Goal: Task Accomplishment & Management: Use online tool/utility

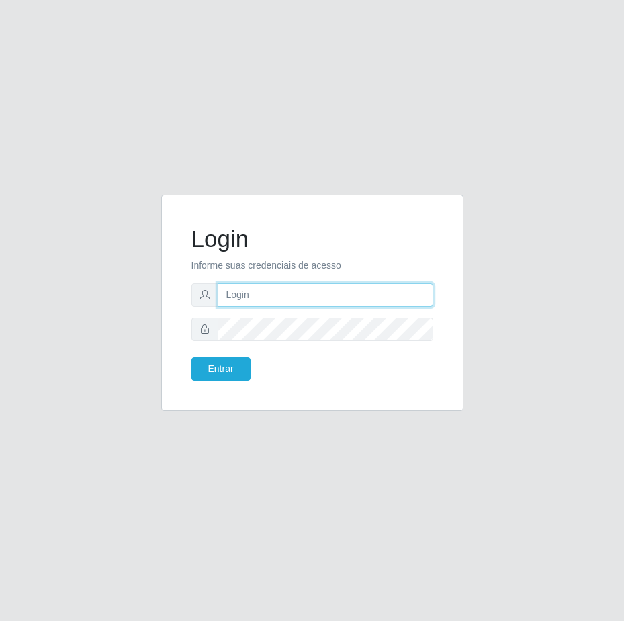
click at [271, 294] on input "text" at bounding box center [326, 295] width 216 height 24
type input "[PERSON_NAME][EMAIL_ADDRESS][DOMAIN_NAME]"
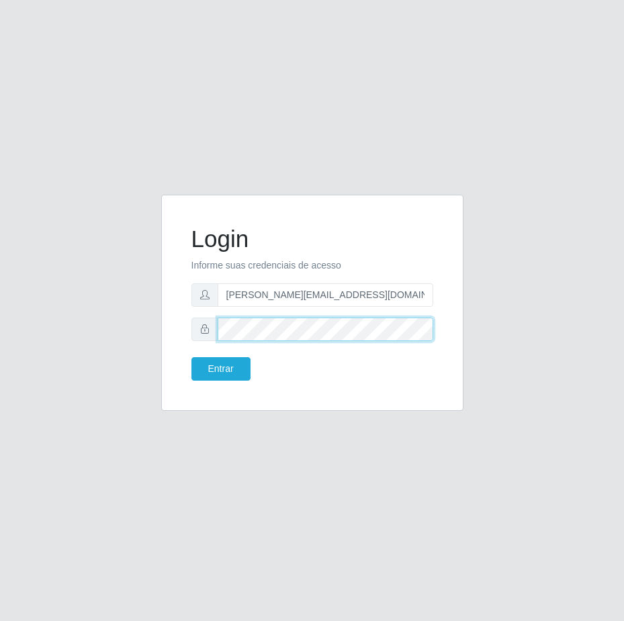
click at [35, 297] on div "Login Informe suas credenciais de acesso [PERSON_NAME][EMAIL_ADDRESS][DOMAIN_NA…" at bounding box center [312, 310] width 624 height 621
click at [191, 357] on button "Entrar" at bounding box center [220, 369] width 59 height 24
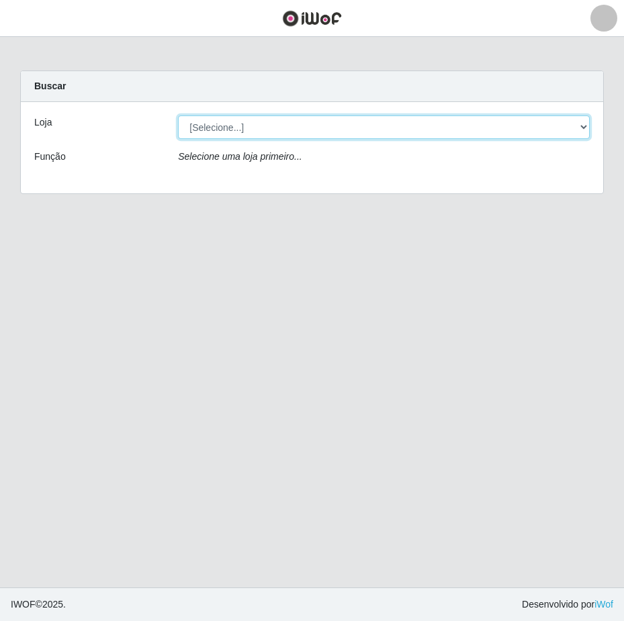
click at [573, 130] on select "[Selecione...] Extrabom - Loja 01 Centro de Distribuição" at bounding box center [384, 128] width 412 height 24
select select "435"
click at [178, 116] on select "[Selecione...] Extrabom - Loja 01 Centro de Distribuição" at bounding box center [384, 128] width 412 height 24
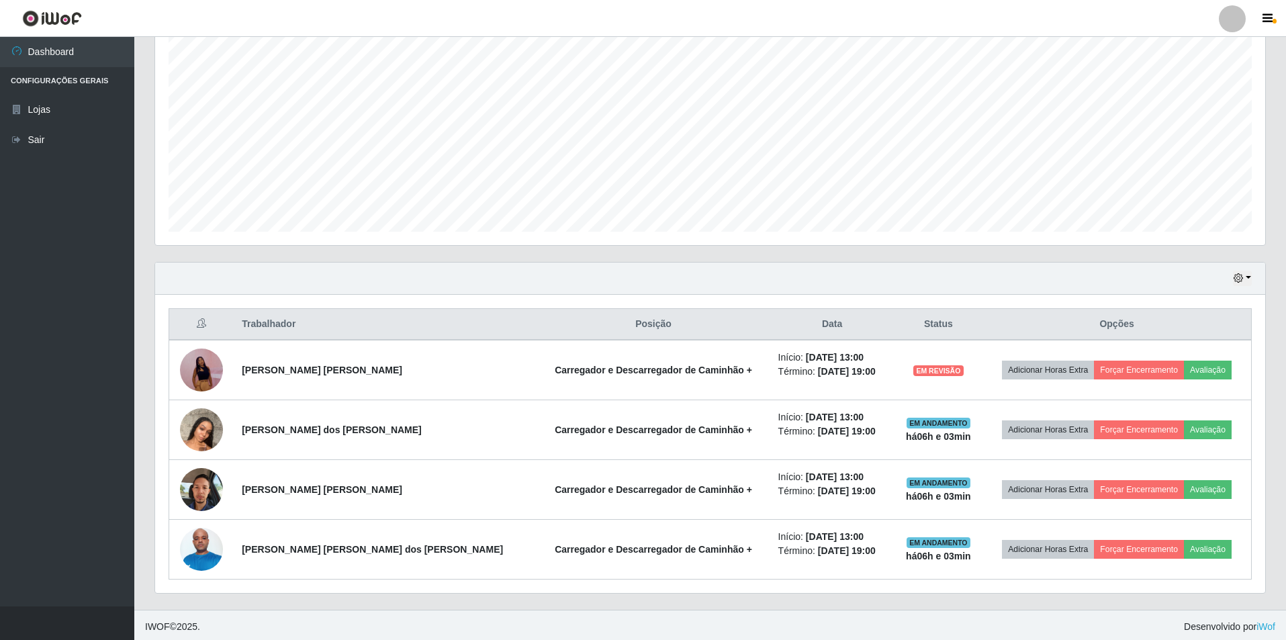
scroll to position [252, 0]
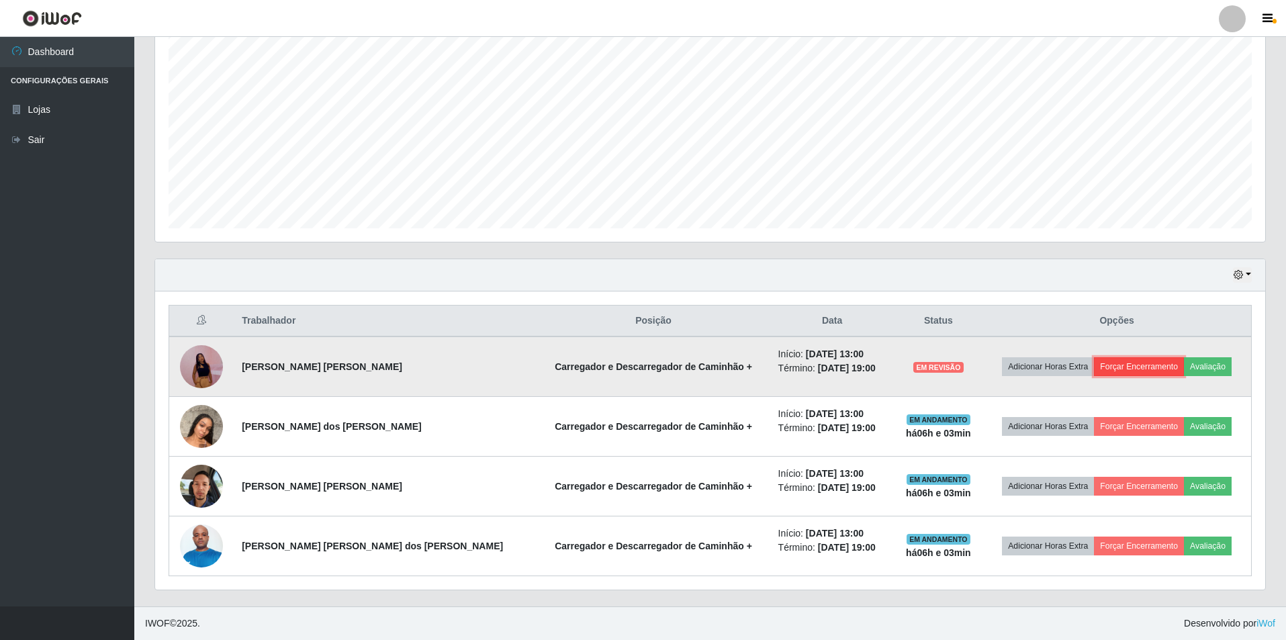
click at [623, 369] on button "Forçar Encerramento" at bounding box center [1139, 366] width 90 height 19
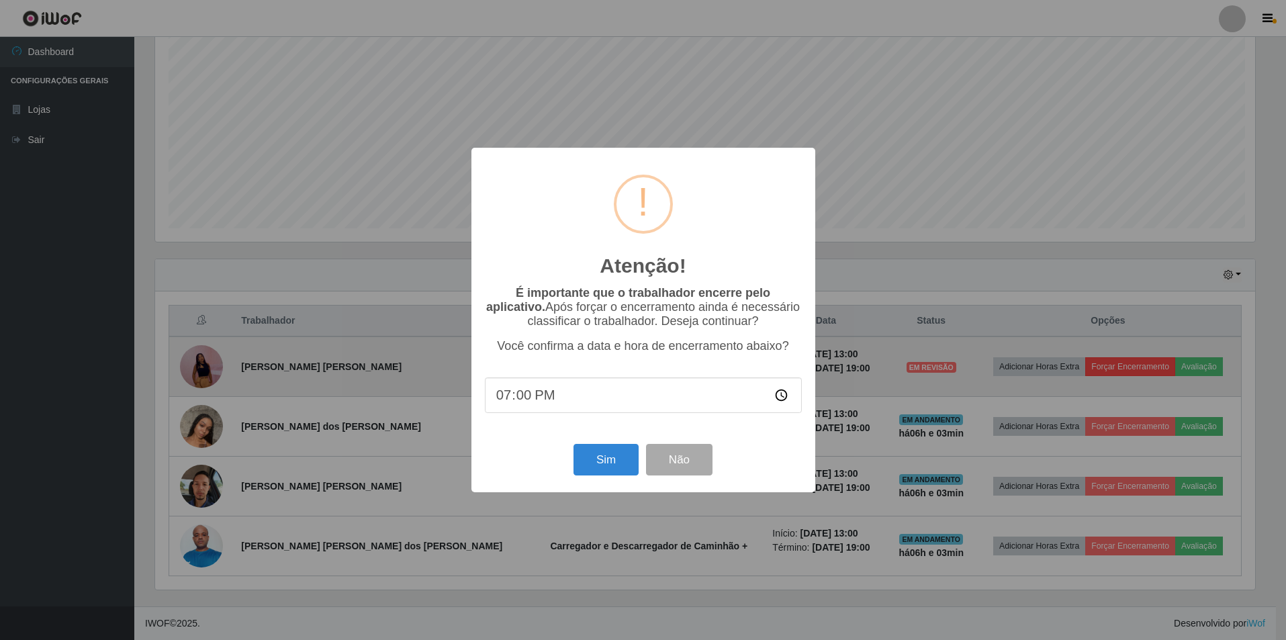
scroll to position [279, 1103]
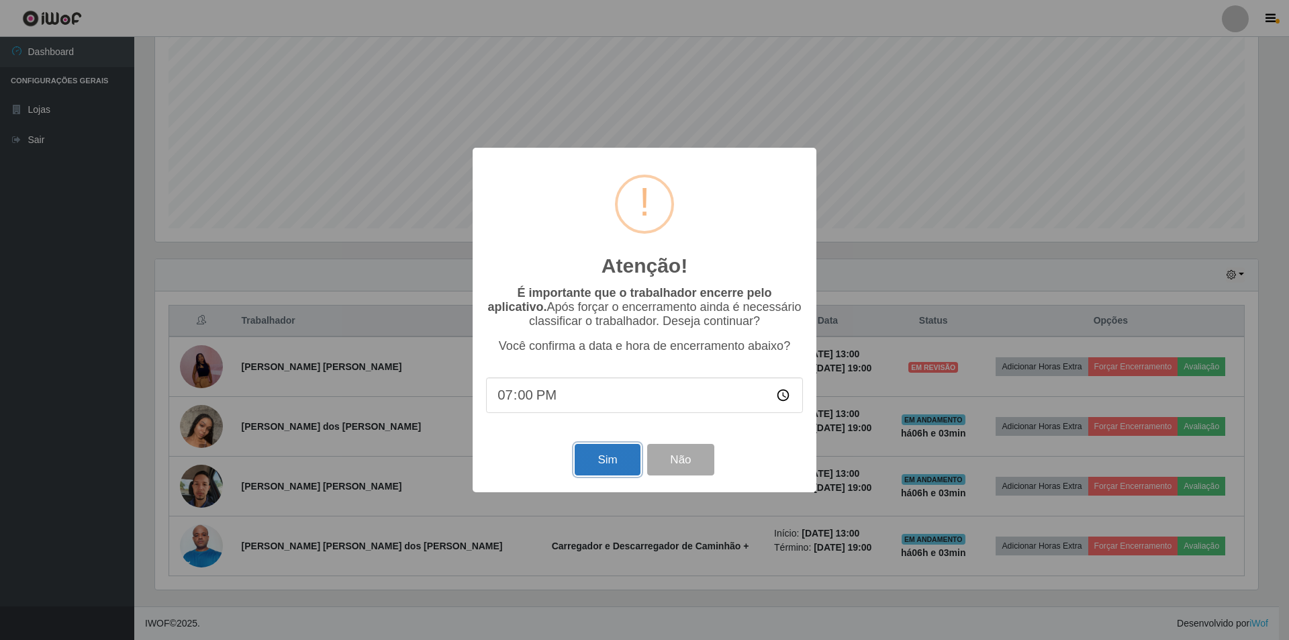
click at [597, 467] on button "Sim" at bounding box center [607, 460] width 65 height 32
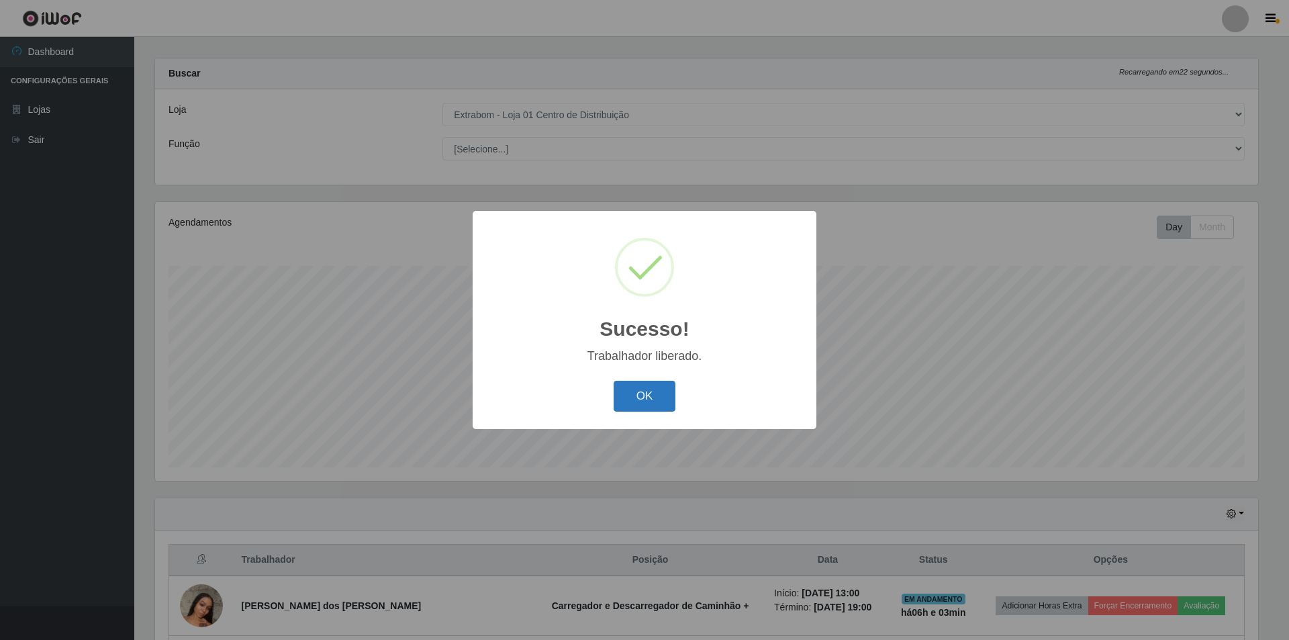
click at [623, 394] on button "OK" at bounding box center [645, 397] width 62 height 32
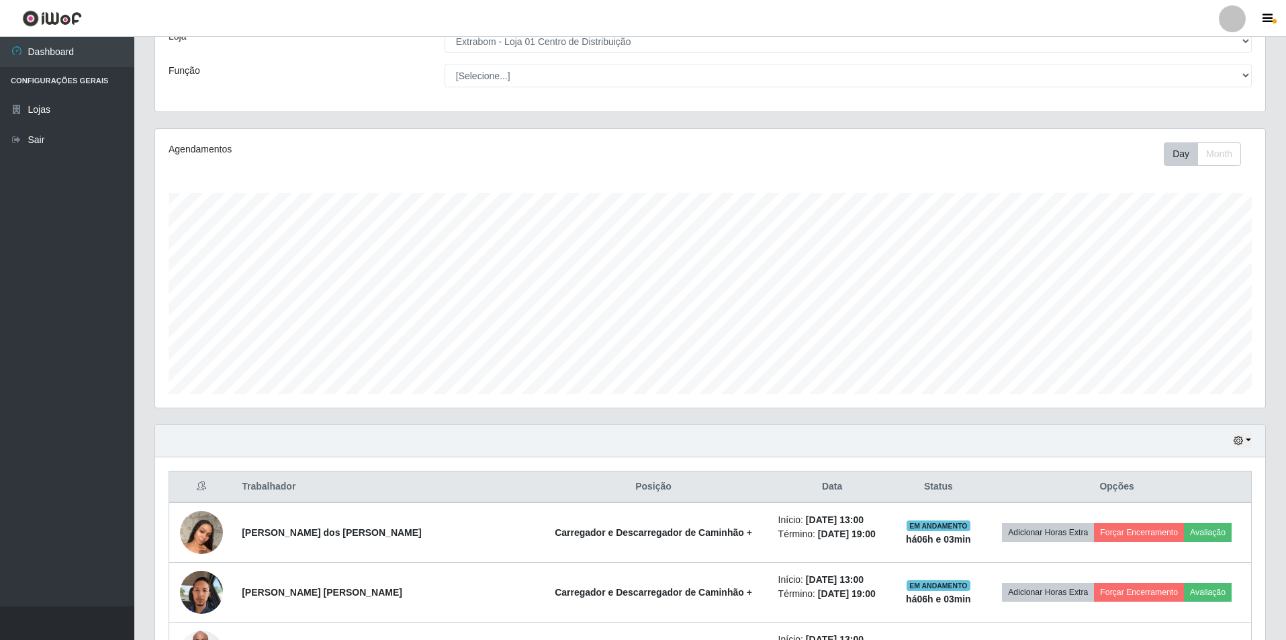
scroll to position [192, 0]
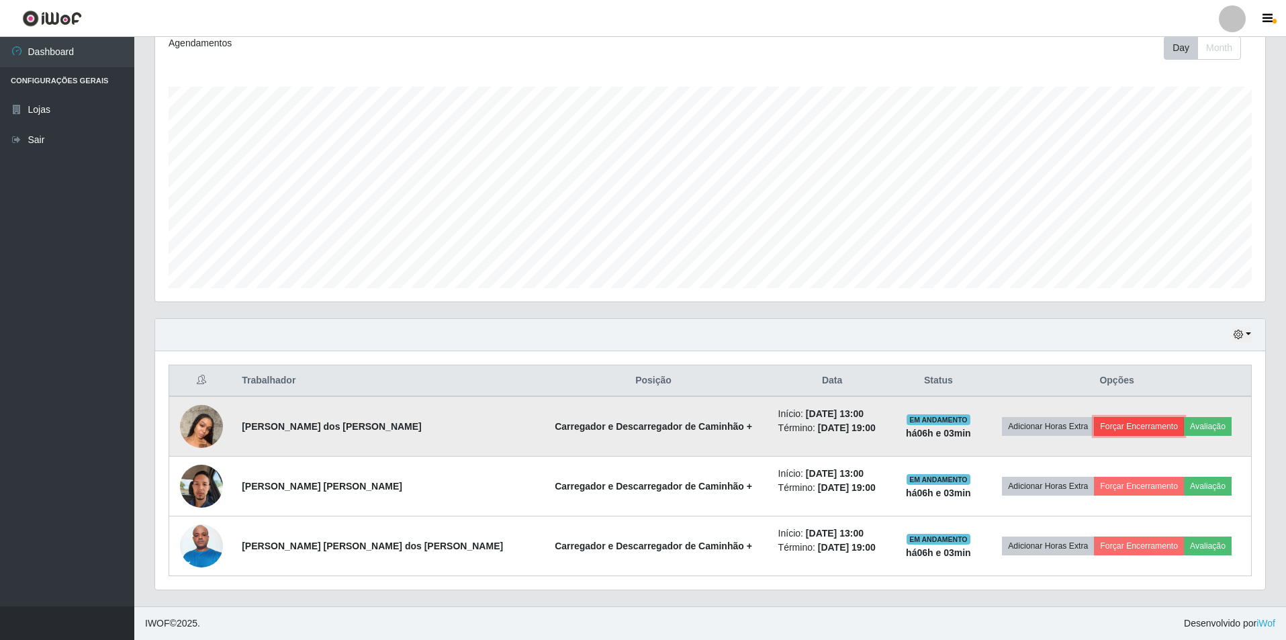
click at [623, 426] on button "Forçar Encerramento" at bounding box center [1139, 426] width 90 height 19
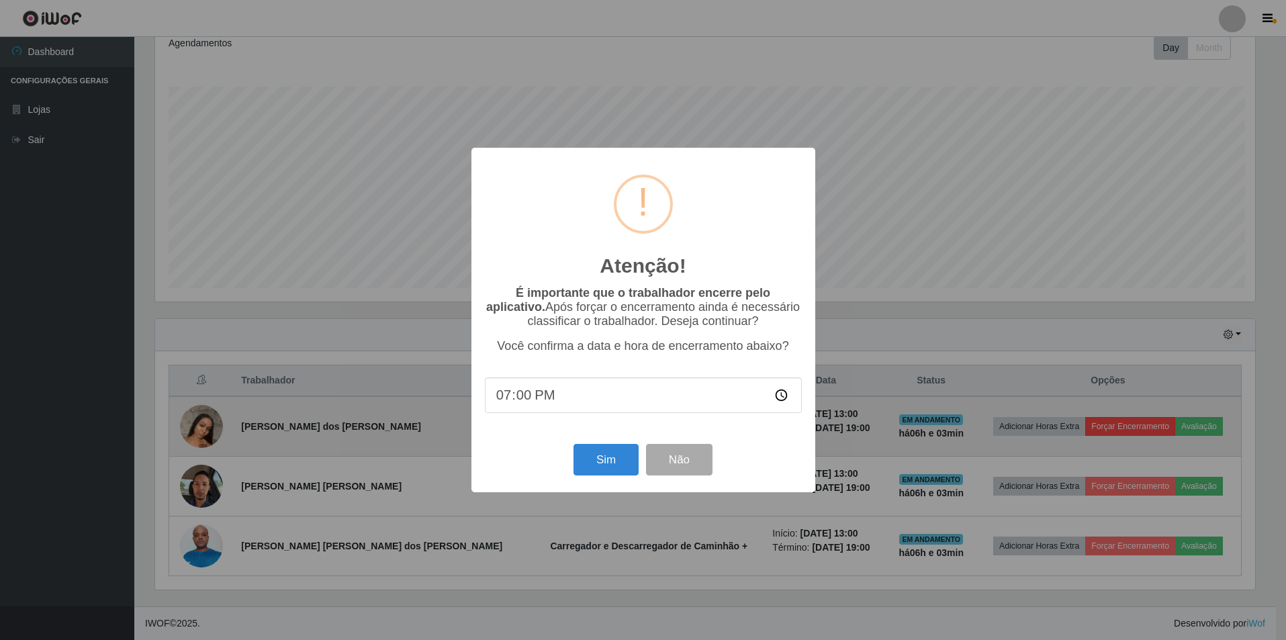
scroll to position [279, 1103]
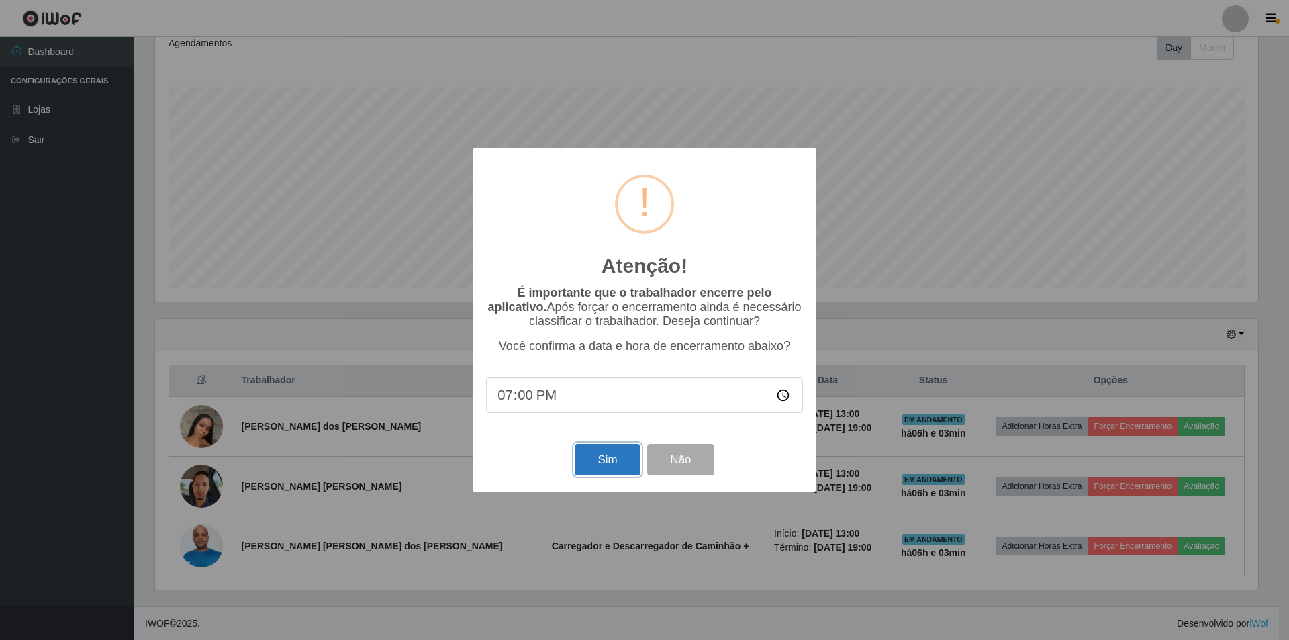
click at [610, 465] on button "Sim" at bounding box center [607, 460] width 65 height 32
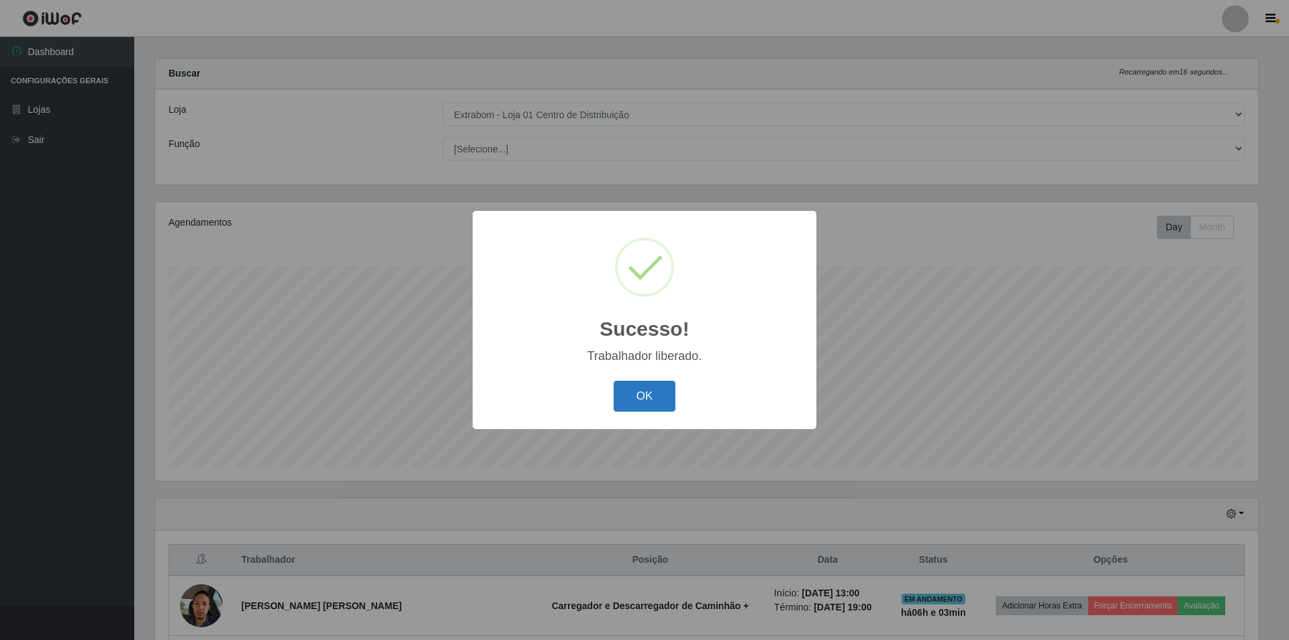
click at [618, 402] on button "OK" at bounding box center [645, 397] width 62 height 32
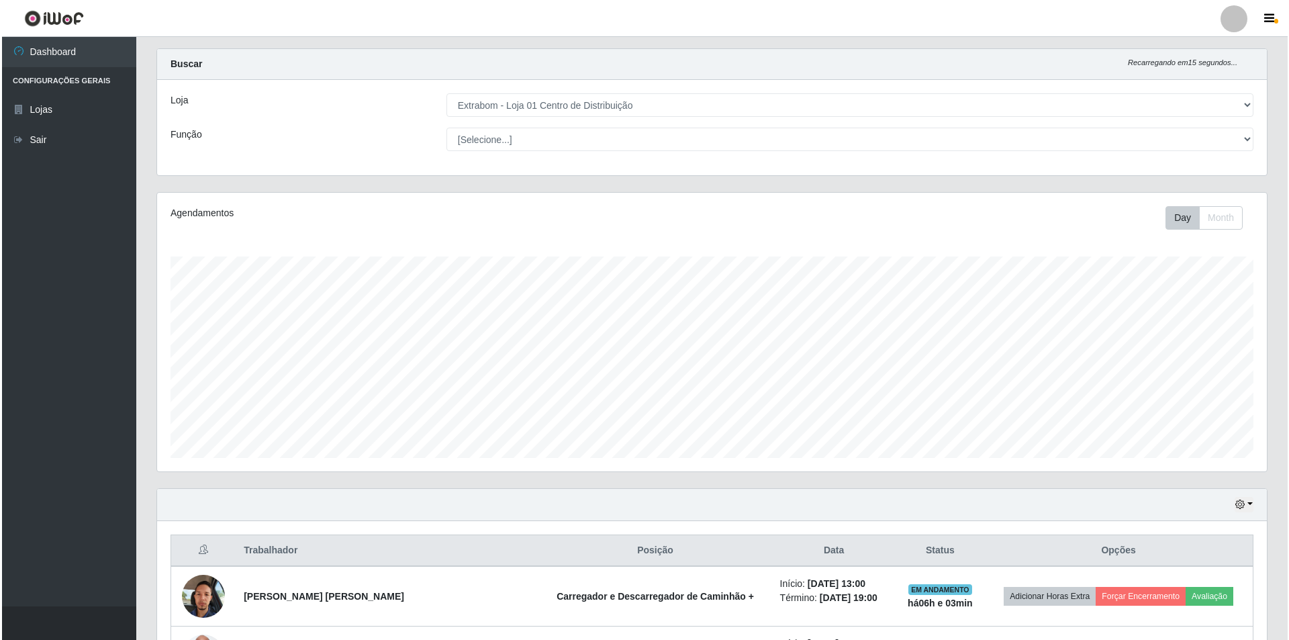
scroll to position [132, 0]
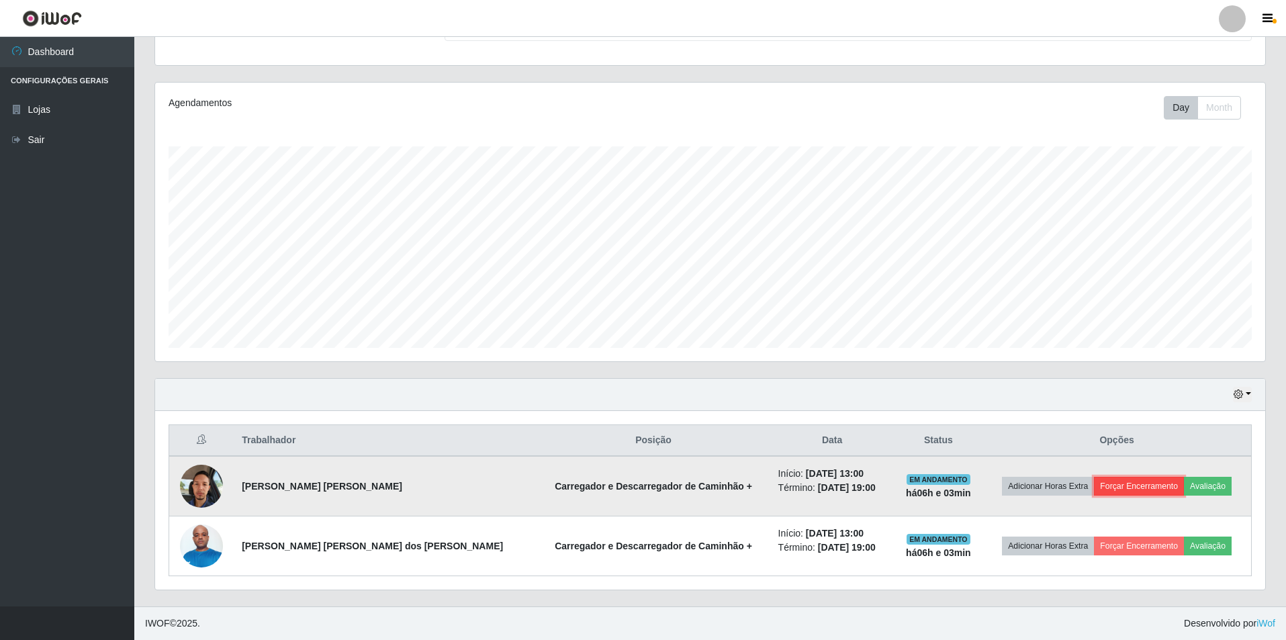
click at [623, 488] on button "Forçar Encerramento" at bounding box center [1139, 486] width 90 height 19
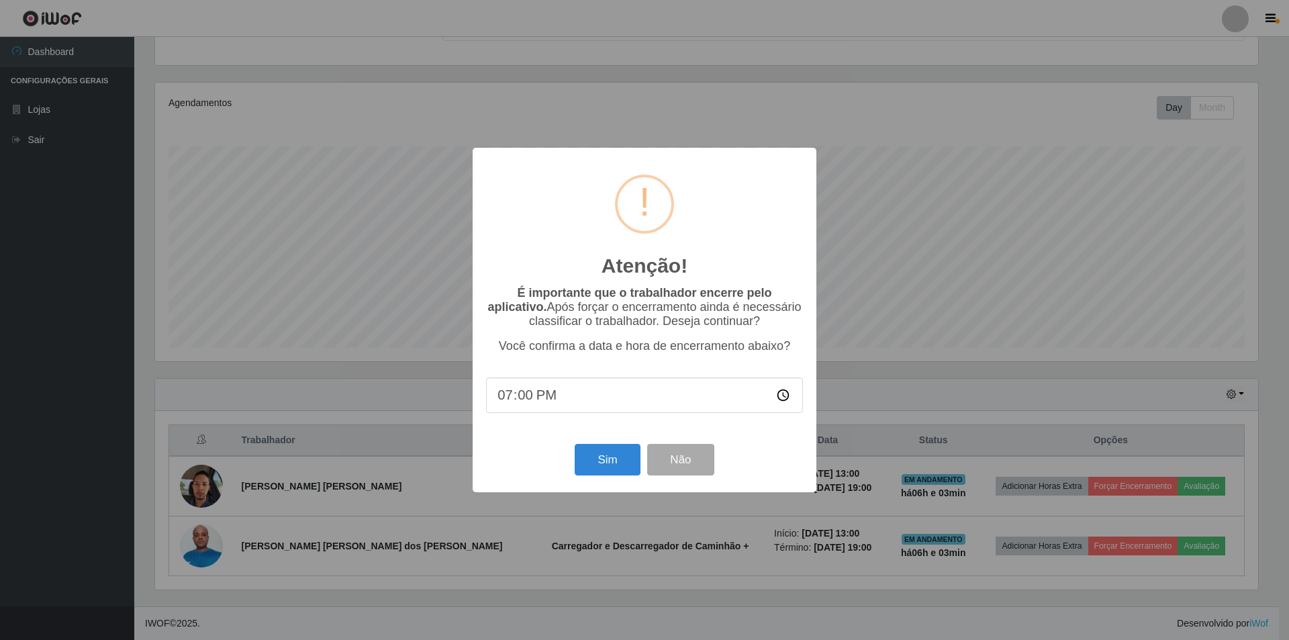
scroll to position [0, 0]
click at [600, 462] on button "Sim" at bounding box center [607, 460] width 65 height 32
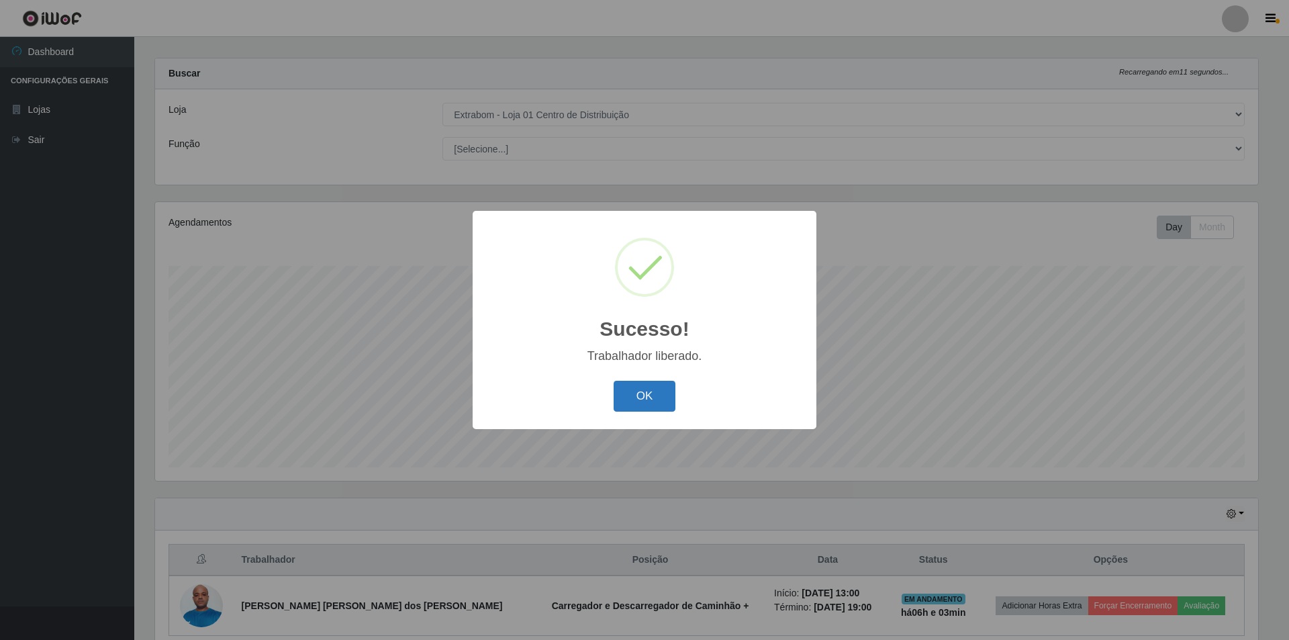
drag, startPoint x: 647, startPoint y: 397, endPoint x: 672, endPoint y: 400, distance: 25.1
click at [623, 398] on button "OK" at bounding box center [645, 397] width 62 height 32
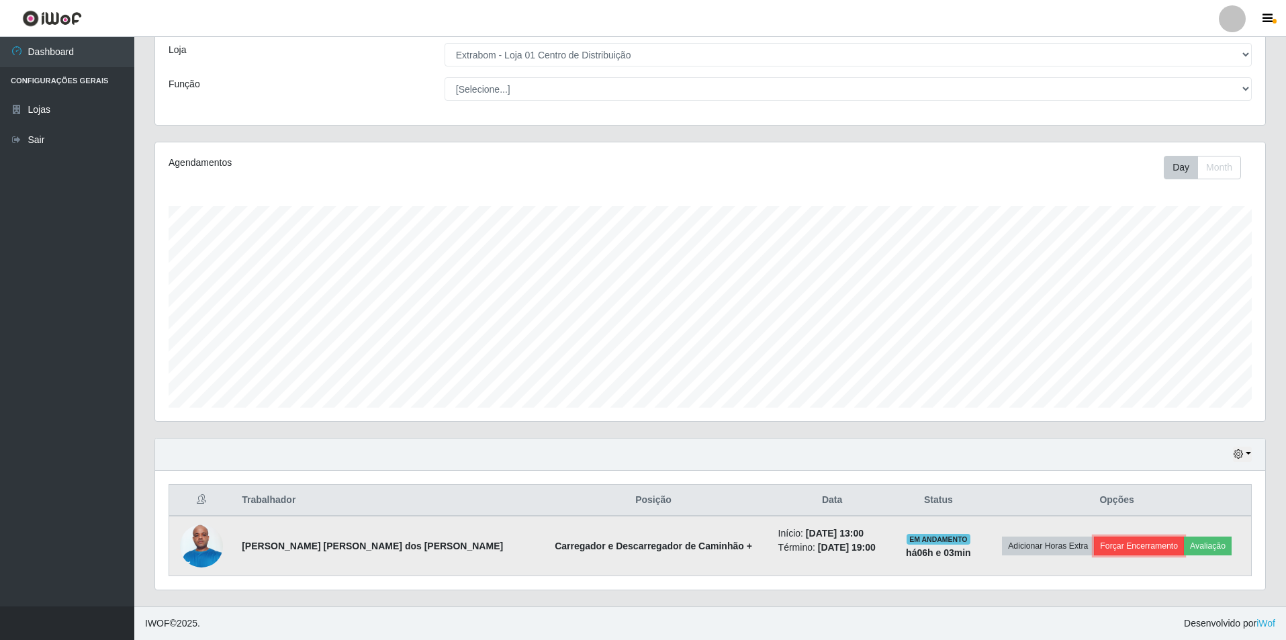
click at [623, 539] on button "Forçar Encerramento" at bounding box center [1139, 546] width 90 height 19
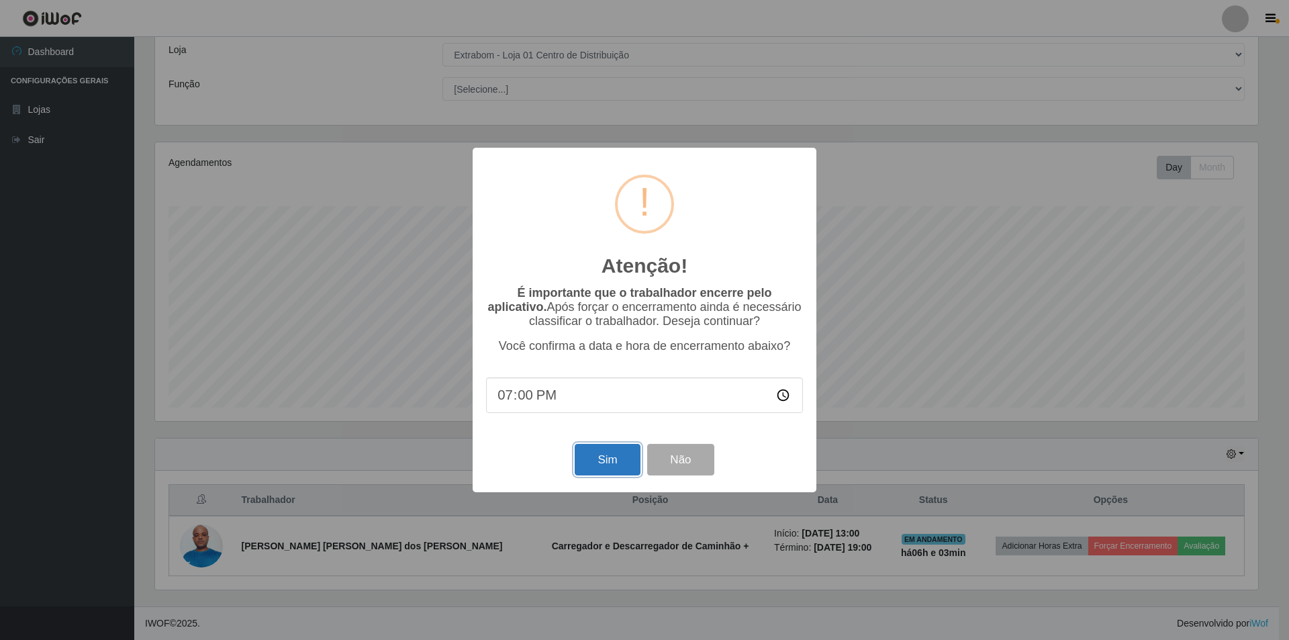
click at [579, 461] on button "Sim" at bounding box center [607, 460] width 65 height 32
